Goal: Task Accomplishment & Management: Use online tool/utility

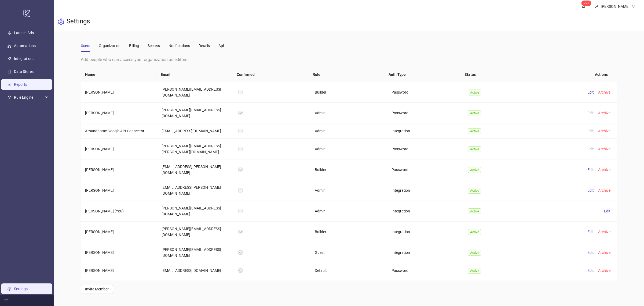
click at [26, 86] on link "Reports" at bounding box center [20, 84] width 13 height 4
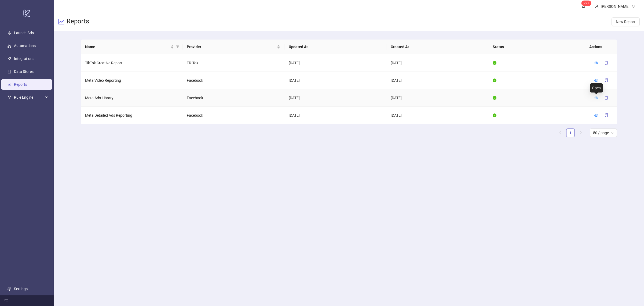
click at [596, 97] on icon "eye" at bounding box center [597, 98] width 4 height 4
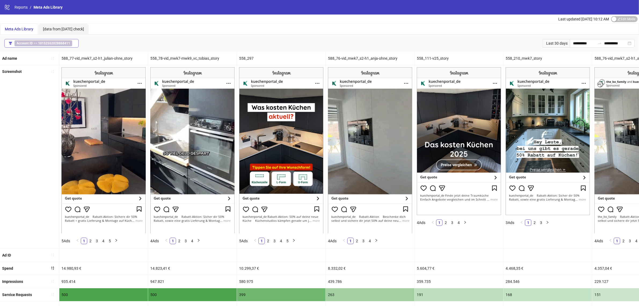
click at [67, 42] on b "10152552028868411" at bounding box center [54, 43] width 32 height 4
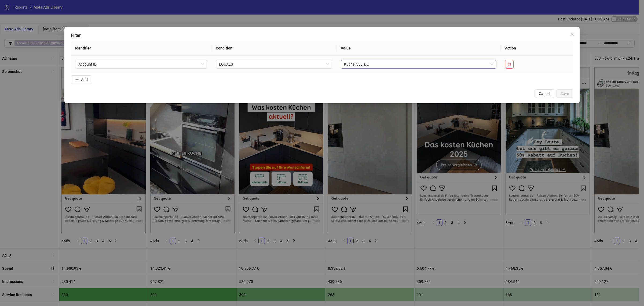
click at [337, 62] on td "Küche_558_DE" at bounding box center [419, 64] width 165 height 17
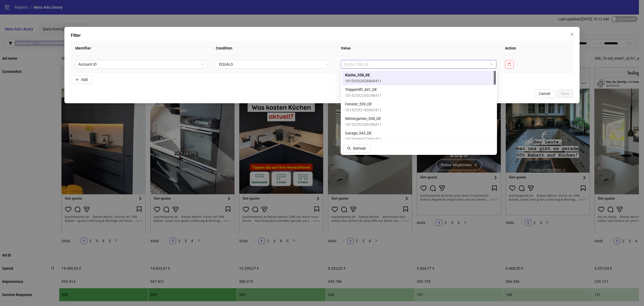
click at [362, 66] on span "Küche_558_DE" at bounding box center [419, 64] width 150 height 8
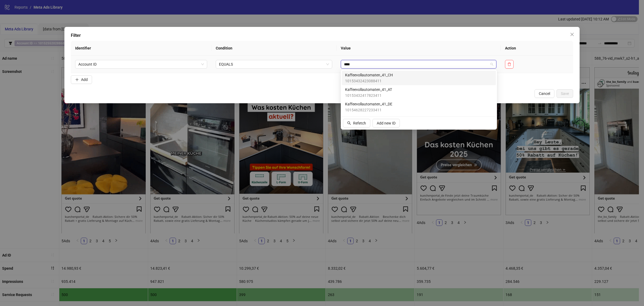
type input "*****"
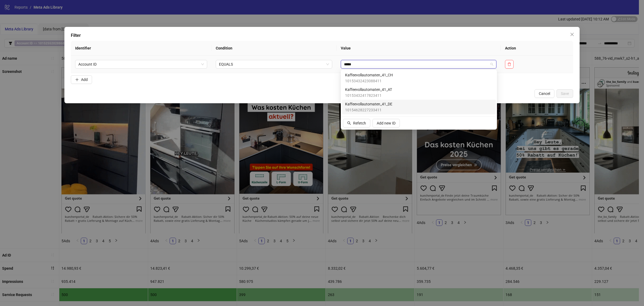
click at [373, 101] on span "Kaffeevollautomaten_41_DE" at bounding box center [368, 104] width 47 height 6
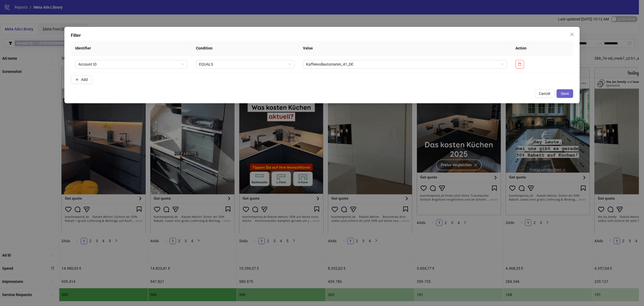
click at [563, 93] on span "Save" at bounding box center [565, 93] width 8 height 4
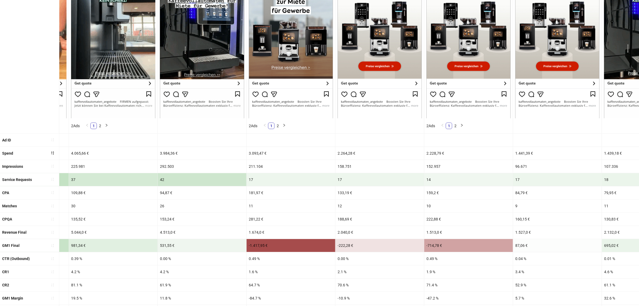
scroll to position [122, 0]
